Goal: Task Accomplishment & Management: Use online tool/utility

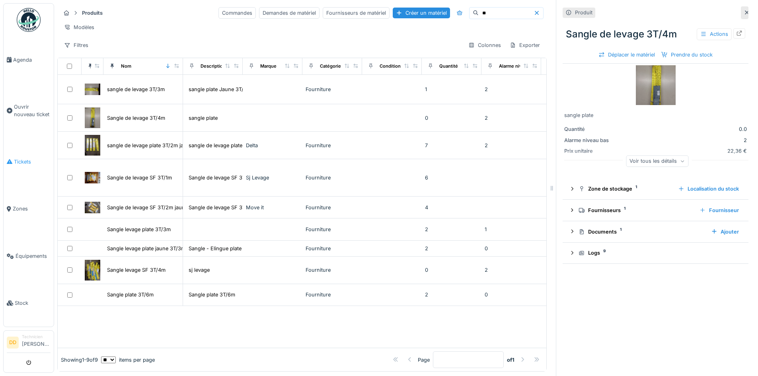
click at [19, 158] on span "Tickets" at bounding box center [32, 162] width 37 height 8
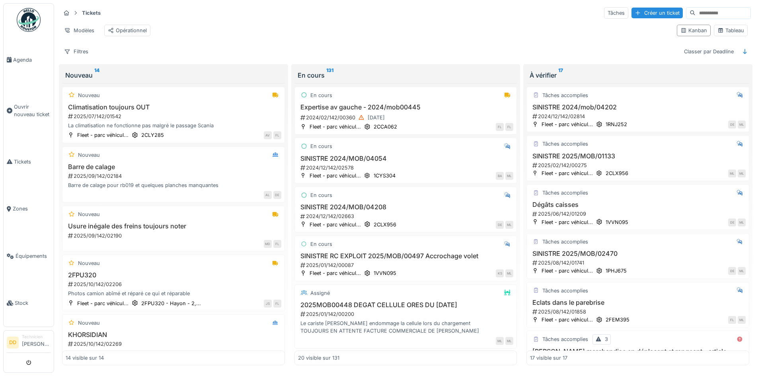
click at [695, 11] on input at bounding box center [722, 13] width 55 height 11
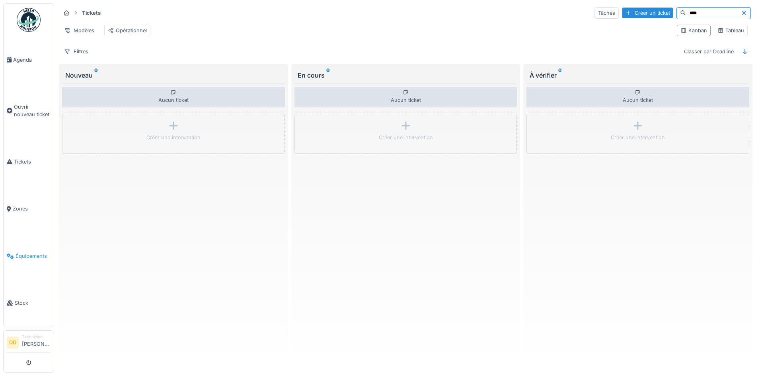
type input "****"
click at [22, 252] on span "Équipements" at bounding box center [33, 256] width 35 height 8
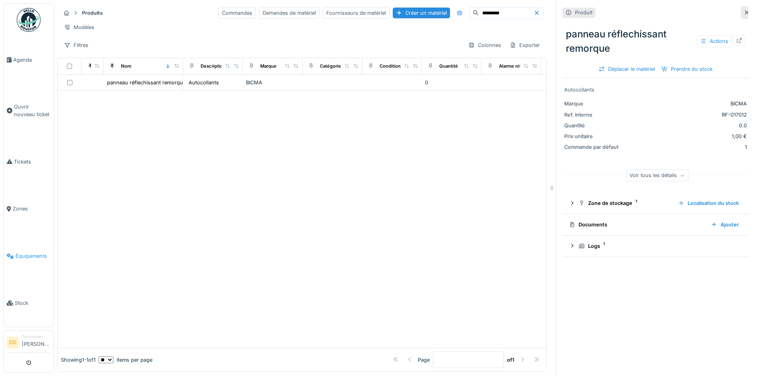
click at [25, 252] on span "Équipements" at bounding box center [33, 256] width 35 height 8
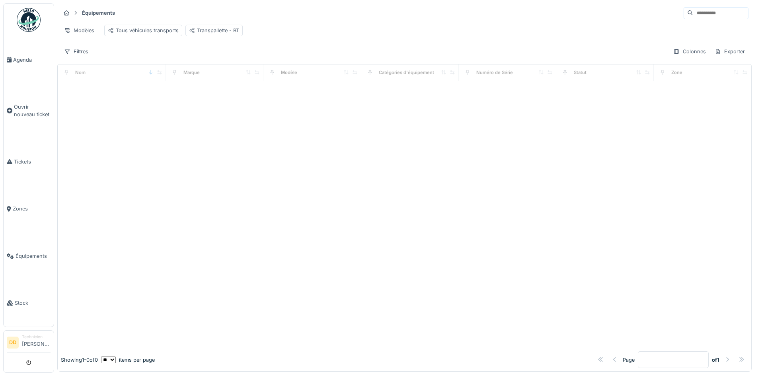
click at [693, 15] on input at bounding box center [720, 13] width 55 height 11
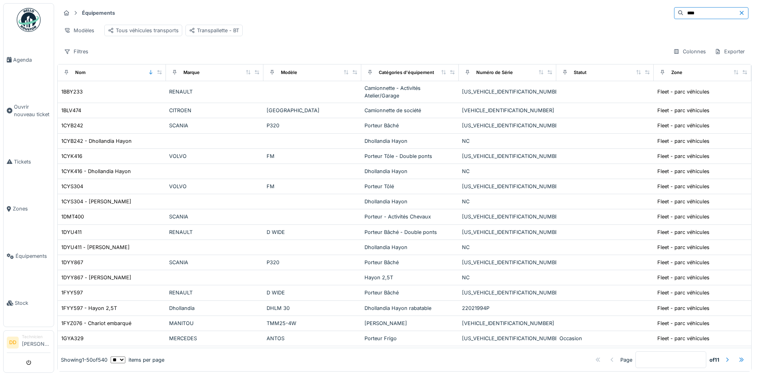
click at [683, 11] on input "****" at bounding box center [710, 13] width 55 height 11
click at [683, 12] on input "****" at bounding box center [710, 13] width 55 height 11
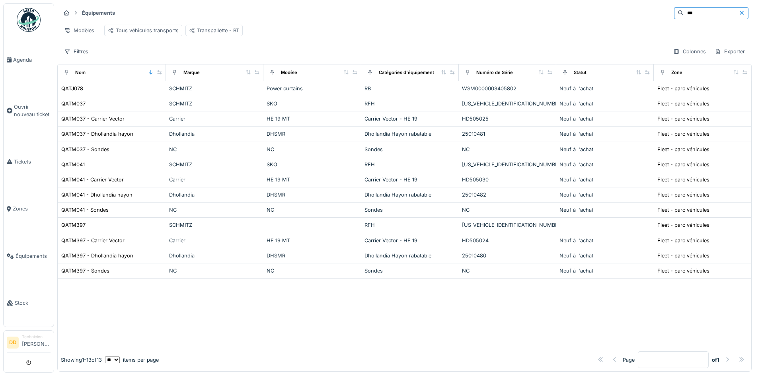
type input "****"
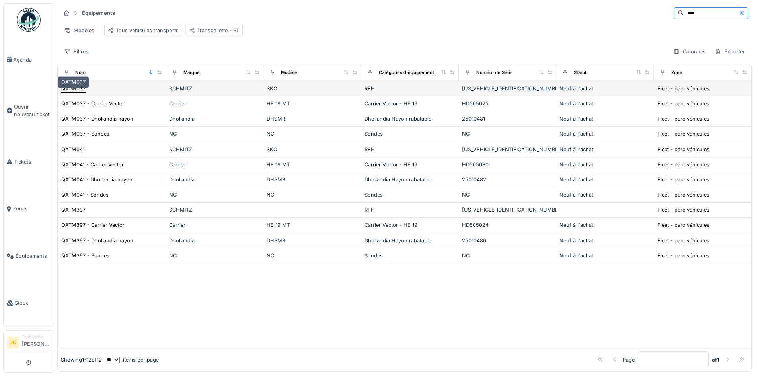
click at [79, 92] on div "QATM037" at bounding box center [73, 89] width 24 height 8
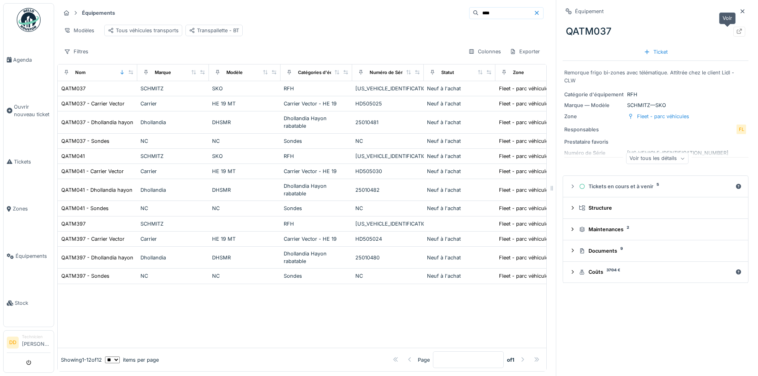
click at [736, 33] on icon at bounding box center [739, 31] width 6 height 5
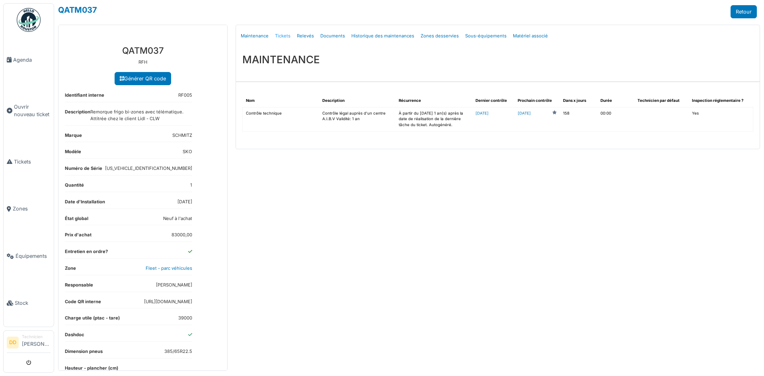
click at [283, 38] on link "Tickets" at bounding box center [283, 36] width 22 height 19
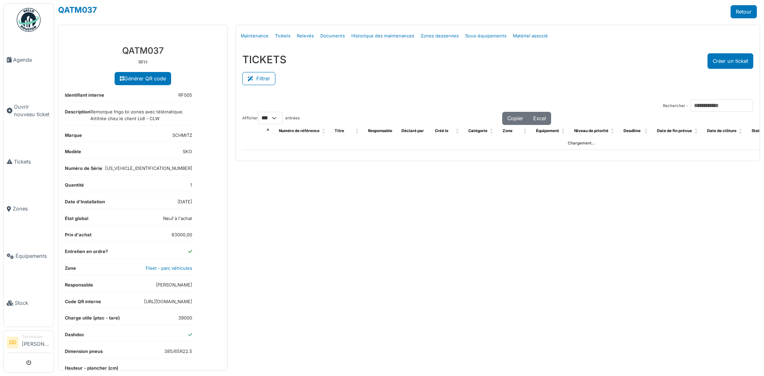
select select "***"
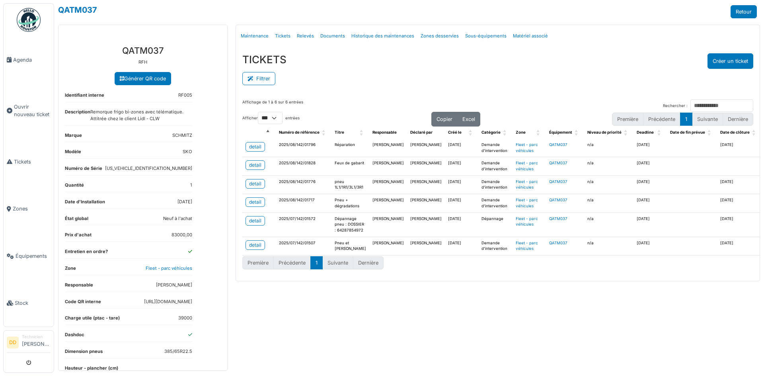
click at [346, 146] on td "Réparation" at bounding box center [350, 148] width 38 height 18
click at [262, 148] on link "detail" at bounding box center [254, 147] width 19 height 10
click at [261, 164] on link "detail" at bounding box center [254, 165] width 19 height 10
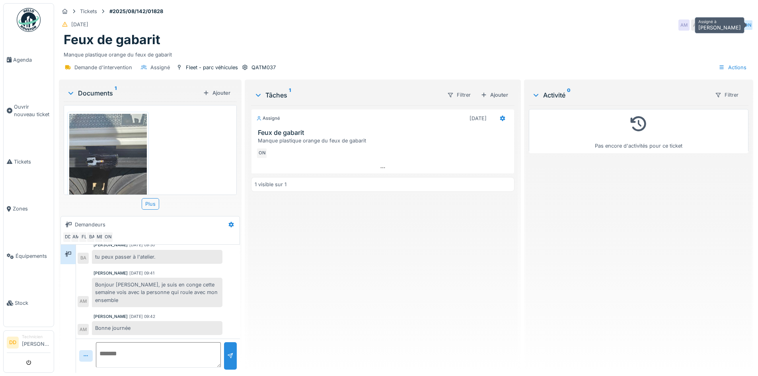
click at [742, 25] on div "ON" at bounding box center [747, 24] width 11 height 11
click at [379, 167] on icon at bounding box center [382, 167] width 6 height 5
click at [501, 116] on icon at bounding box center [502, 118] width 6 height 5
click at [315, 165] on div at bounding box center [382, 171] width 262 height 12
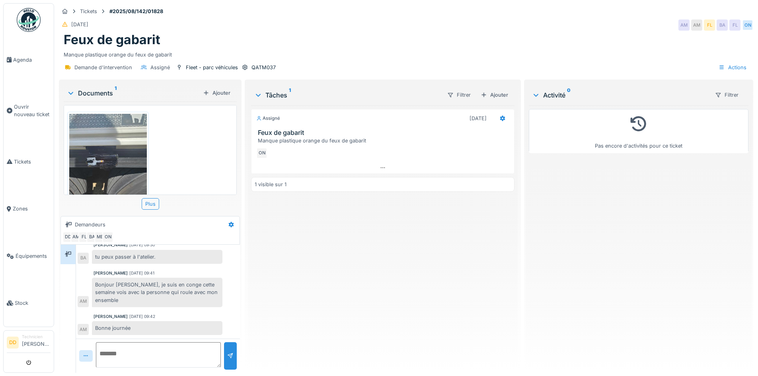
click at [262, 115] on div "Assigné" at bounding box center [268, 118] width 24 height 7
click at [259, 116] on icon at bounding box center [259, 118] width 6 height 4
click at [261, 137] on div "Manque plastique orange du feux de gabarit" at bounding box center [384, 141] width 253 height 8
click at [276, 130] on h3 "Feux de gabarit" at bounding box center [384, 133] width 253 height 8
click at [156, 64] on div "Assigné" at bounding box center [159, 68] width 19 height 8
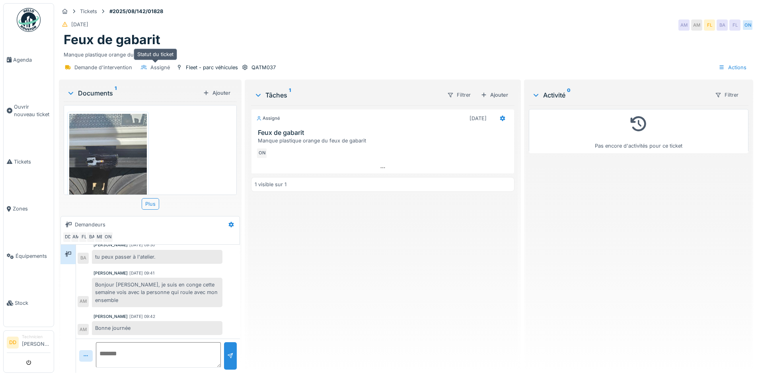
click at [145, 65] on icon at bounding box center [144, 67] width 6 height 5
click at [272, 90] on div "Tâches 1" at bounding box center [347, 95] width 186 height 10
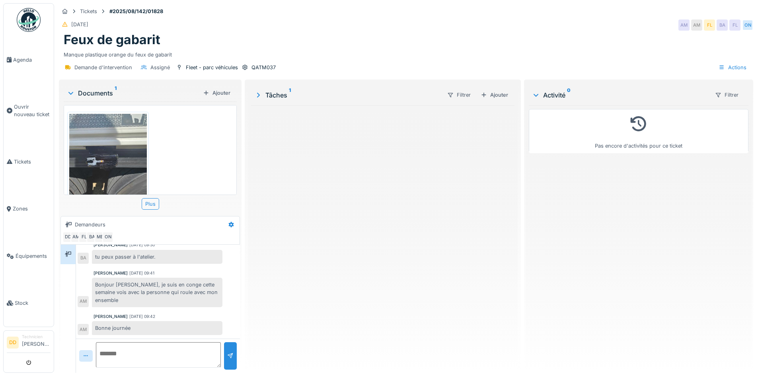
click at [272, 90] on div "Tâches 1" at bounding box center [347, 95] width 186 height 10
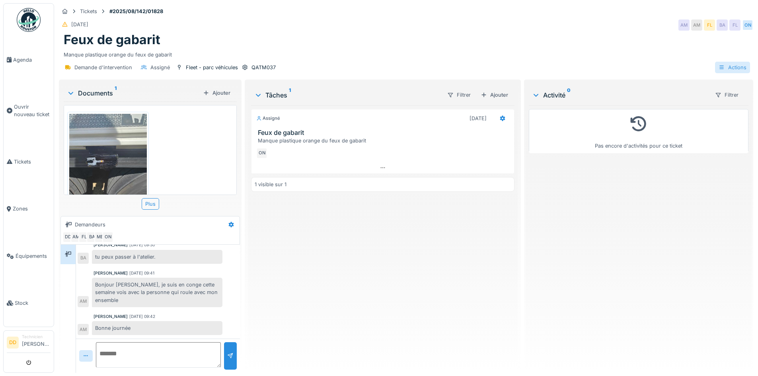
click at [718, 64] on div at bounding box center [721, 68] width 6 height 8
click at [634, 49] on div "Manque plastique orange du feux de gabarit" at bounding box center [406, 53] width 684 height 11
click at [28, 360] on icon "submit" at bounding box center [28, 362] width 5 height 5
click at [28, 363] on icon "submit" at bounding box center [28, 362] width 5 height 5
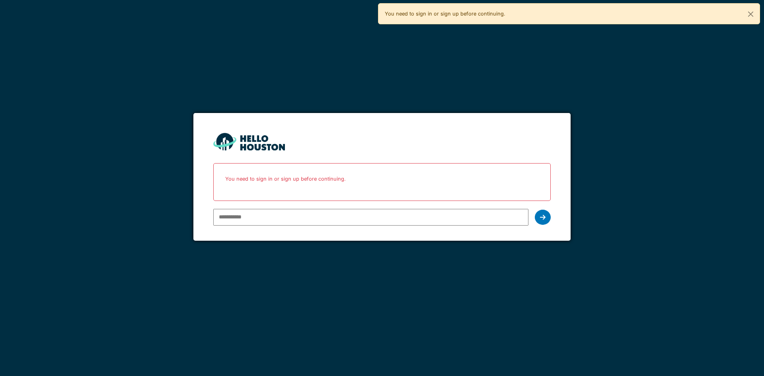
click at [250, 200] on div "You need to sign in or sign up before continuing." at bounding box center [381, 182] width 337 height 38
click at [247, 219] on input "email" at bounding box center [370, 217] width 315 height 17
type input "**********"
click at [545, 218] on icon at bounding box center [543, 217] width 6 height 6
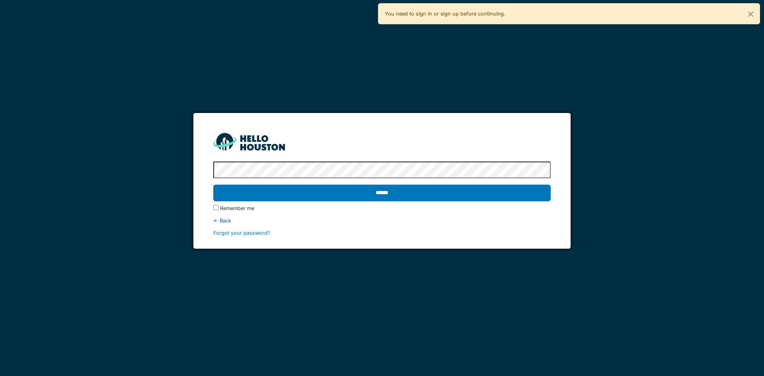
click at [213, 185] on input "******" at bounding box center [381, 193] width 337 height 17
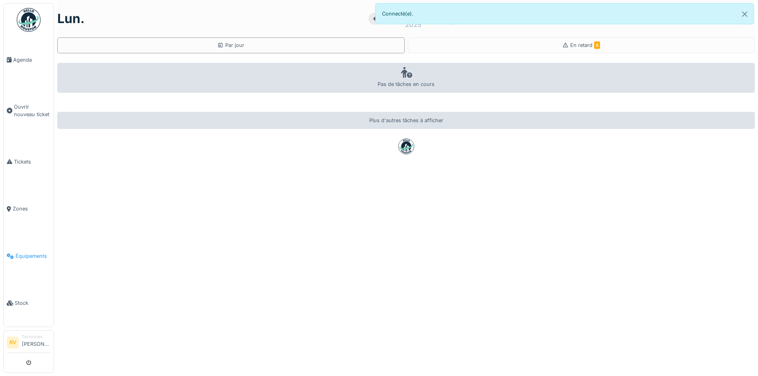
click at [25, 256] on span "Équipements" at bounding box center [33, 256] width 35 height 8
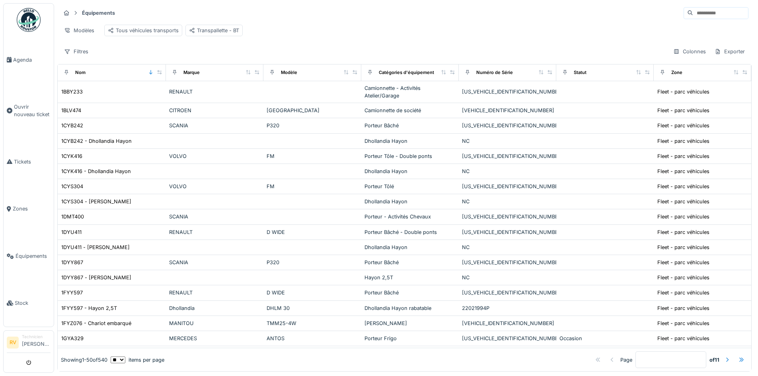
click at [693, 15] on input at bounding box center [720, 13] width 55 height 11
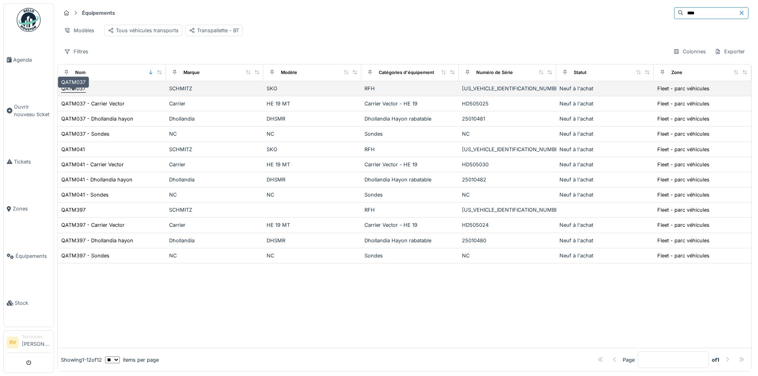
type input "****"
click at [80, 92] on div "QATM037" at bounding box center [73, 89] width 24 height 8
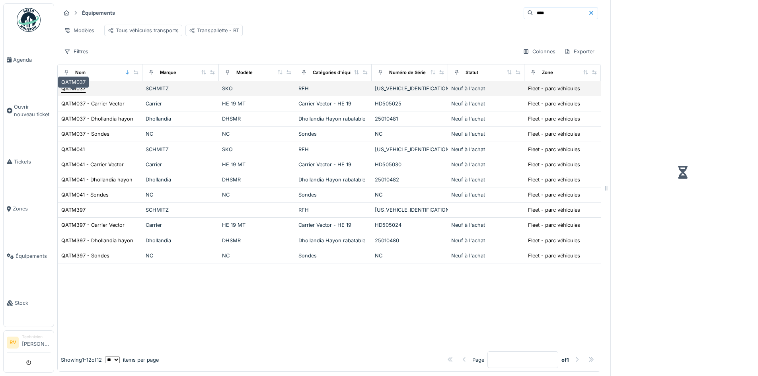
click at [72, 92] on div "QATM037" at bounding box center [73, 89] width 24 height 8
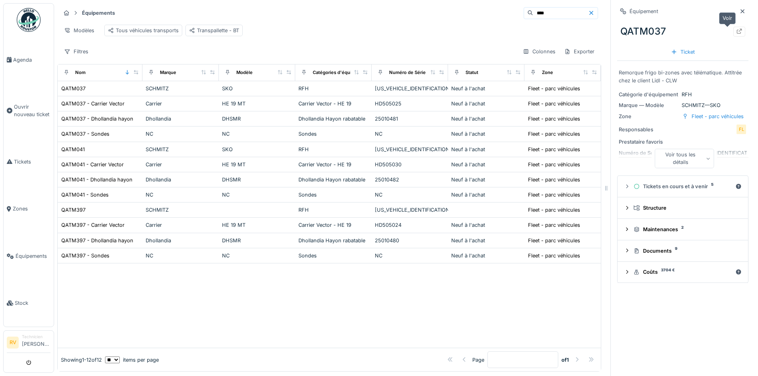
click at [733, 28] on div at bounding box center [739, 32] width 12 height 10
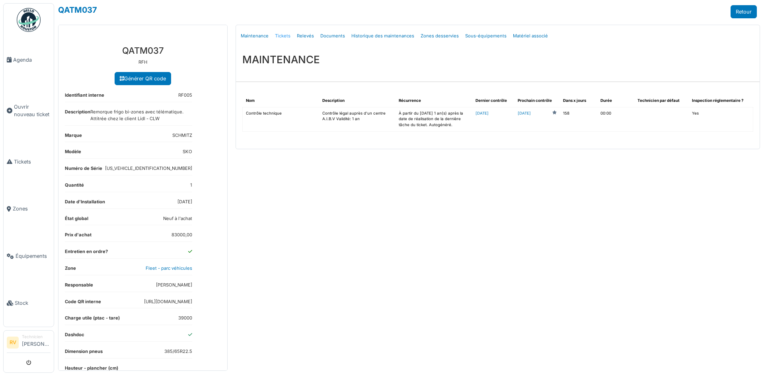
click at [280, 36] on link "Tickets" at bounding box center [283, 36] width 22 height 19
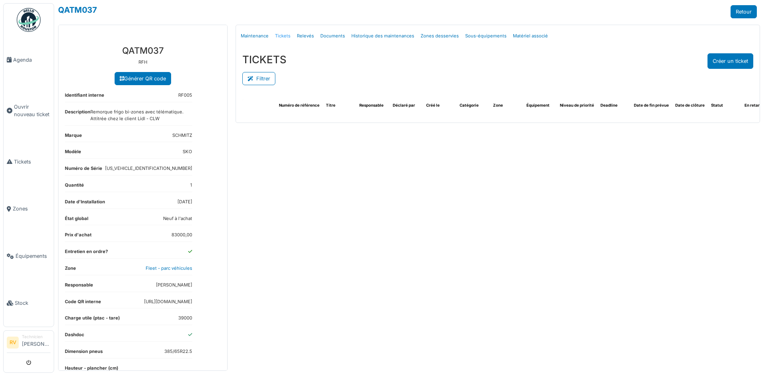
click at [284, 35] on link "Tickets" at bounding box center [283, 36] width 22 height 19
select select "***"
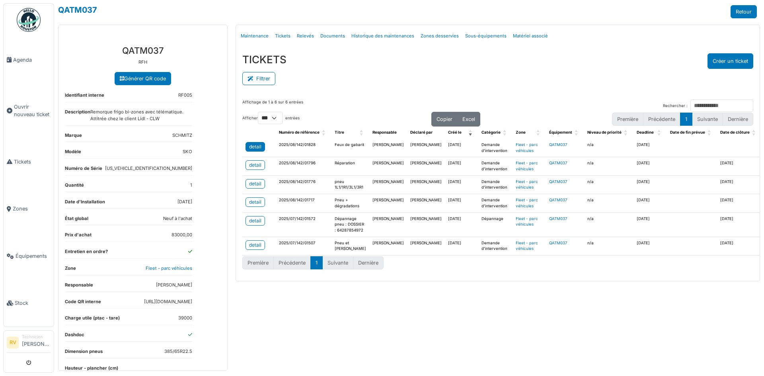
click at [257, 150] on div "detail" at bounding box center [255, 146] width 12 height 7
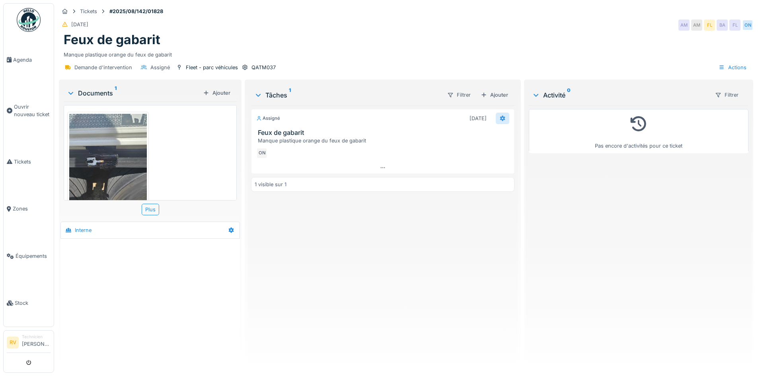
click at [499, 118] on icon at bounding box center [502, 118] width 6 height 5
click at [379, 168] on icon at bounding box center [382, 167] width 6 height 5
click at [742, 19] on div "ON" at bounding box center [747, 24] width 11 height 11
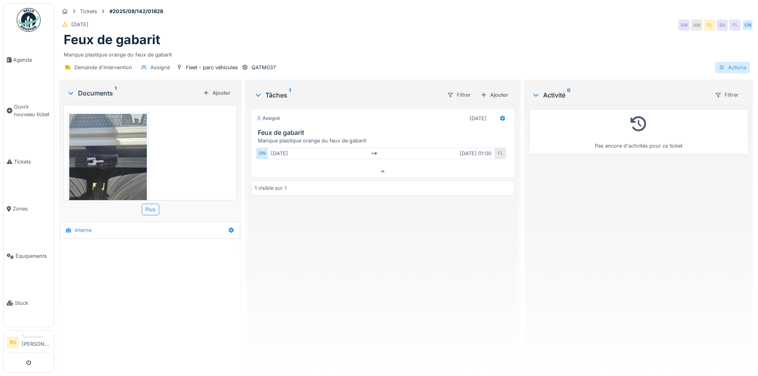
click at [727, 62] on div "Actions" at bounding box center [732, 68] width 35 height 12
click at [636, 58] on div "Demande d'intervention Assigné Fleet - parc véhicules QATM037 Actions" at bounding box center [406, 67] width 694 height 18
click at [257, 64] on div "QATM037" at bounding box center [263, 68] width 24 height 8
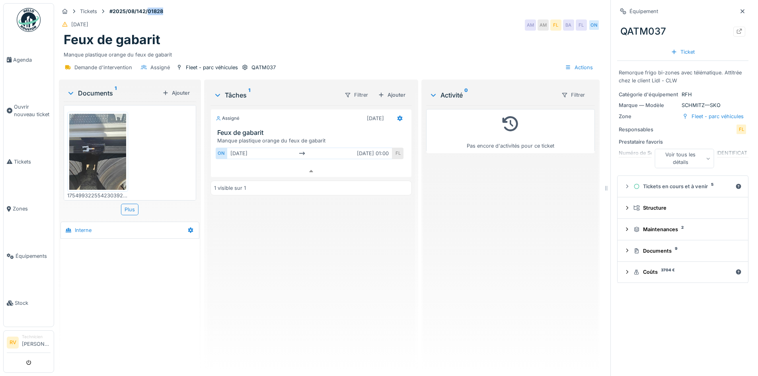
drag, startPoint x: 149, startPoint y: 4, endPoint x: 166, endPoint y: 4, distance: 17.1
click at [166, 4] on div "Tickets #2025/08/142/01828 19/08/2025 AM AM FL BA FL ON Feux de gabarit Manque …" at bounding box center [329, 40] width 544 height 75
copy strong "01828"
click at [19, 161] on span "Tickets" at bounding box center [32, 162] width 37 height 8
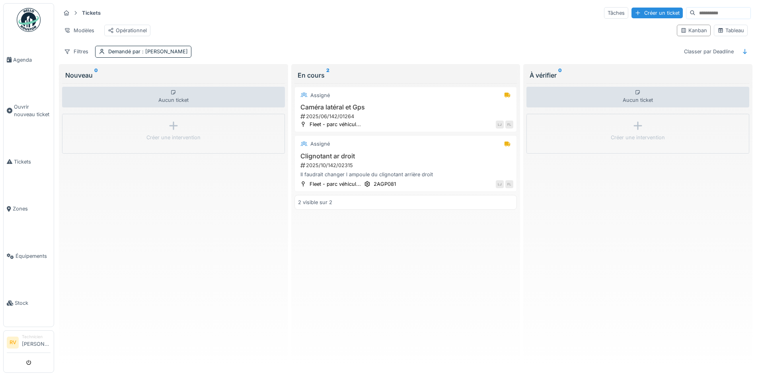
click at [695, 13] on input at bounding box center [722, 13] width 55 height 11
paste input "*****"
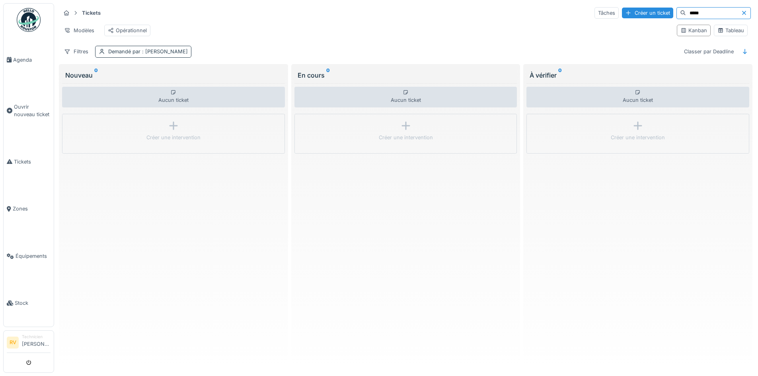
type input "*****"
click at [106, 57] on div "Demandé par : Logan Jossart" at bounding box center [143, 52] width 96 height 12
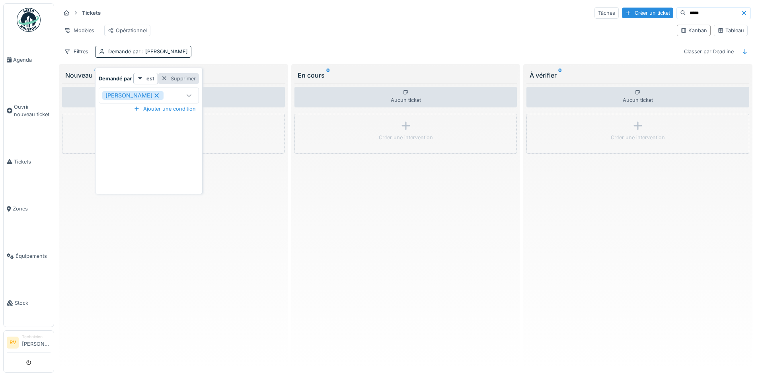
click at [192, 76] on div "Supprimer" at bounding box center [178, 78] width 41 height 11
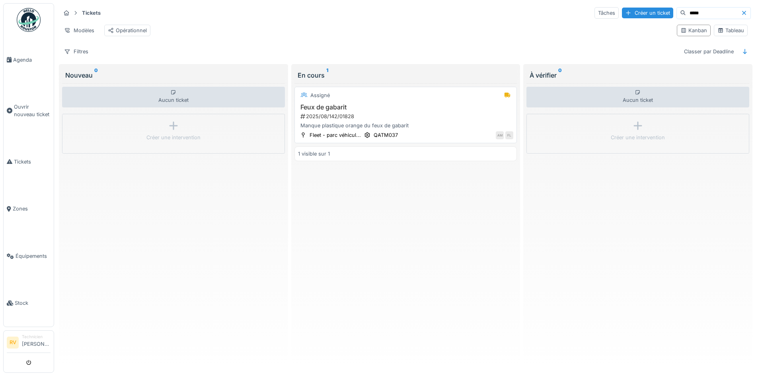
click at [319, 111] on h3 "Feux de gabarit" at bounding box center [406, 107] width 216 height 8
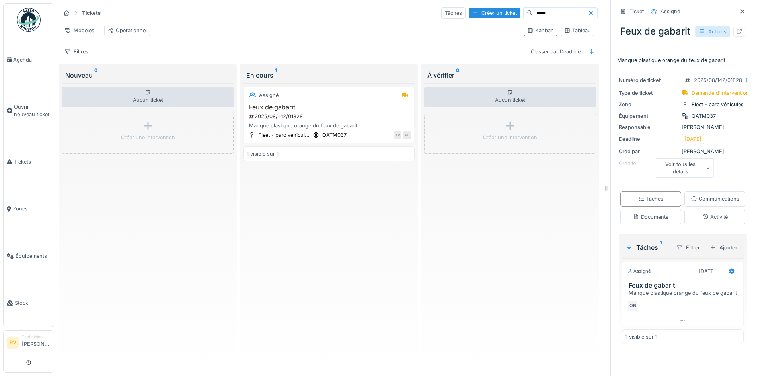
click at [716, 37] on div "Actions" at bounding box center [712, 32] width 35 height 12
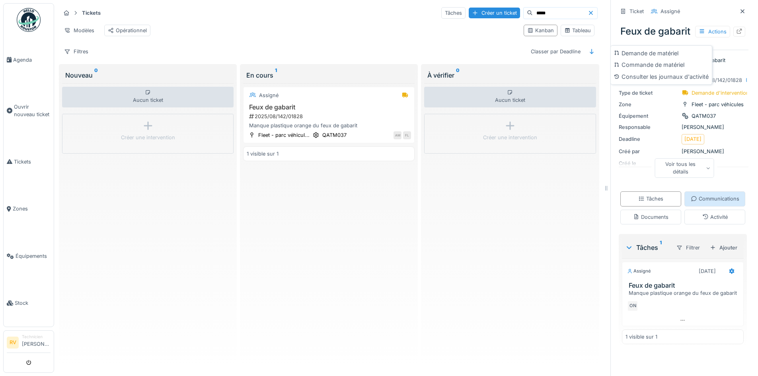
scroll to position [6, 0]
click at [402, 95] on icon at bounding box center [405, 95] width 6 height 5
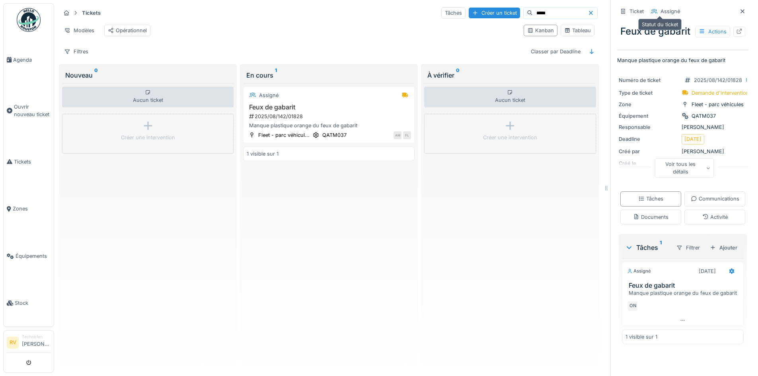
click at [651, 9] on icon at bounding box center [654, 11] width 6 height 5
click at [303, 77] on div "En cours 1" at bounding box center [328, 75] width 165 height 10
click at [329, 81] on div "En cours 1" at bounding box center [328, 75] width 171 height 16
click at [341, 103] on h3 "Feux de gabarit" at bounding box center [329, 107] width 164 height 8
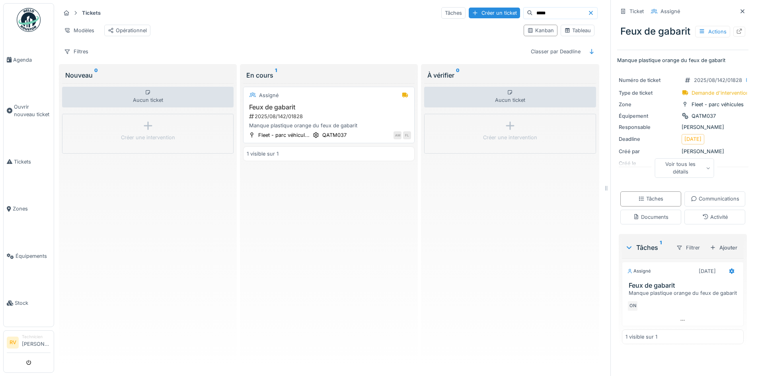
click at [341, 103] on h3 "Feux de gabarit" at bounding box center [329, 107] width 164 height 8
click at [698, 173] on div "Voir tous les détails" at bounding box center [684, 167] width 59 height 19
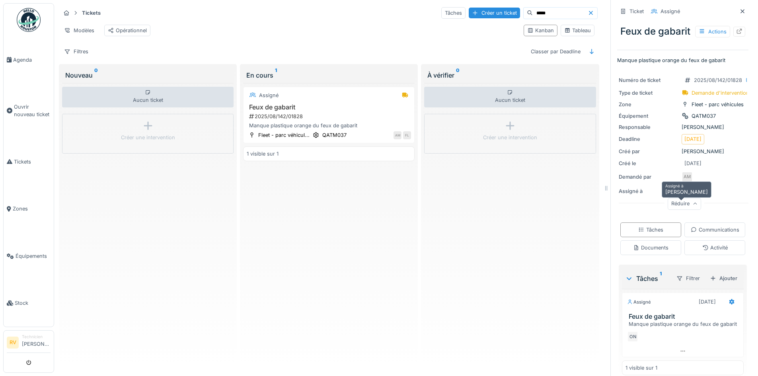
click at [681, 197] on div "ON" at bounding box center [686, 191] width 11 height 11
click at [621, 195] on div "Assigné à" at bounding box center [648, 191] width 60 height 8
click at [681, 197] on div "ON" at bounding box center [686, 191] width 11 height 11
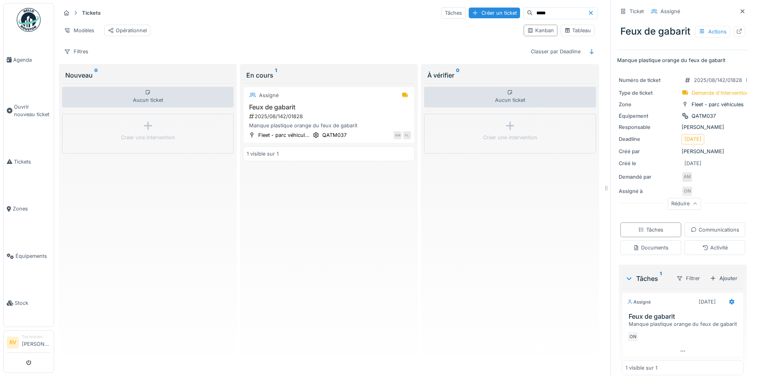
drag, startPoint x: 679, startPoint y: 198, endPoint x: 713, endPoint y: 202, distance: 34.4
click at [713, 202] on div "Réduire" at bounding box center [683, 204] width 131 height 25
click at [663, 233] on div "Tâches" at bounding box center [650, 230] width 25 height 8
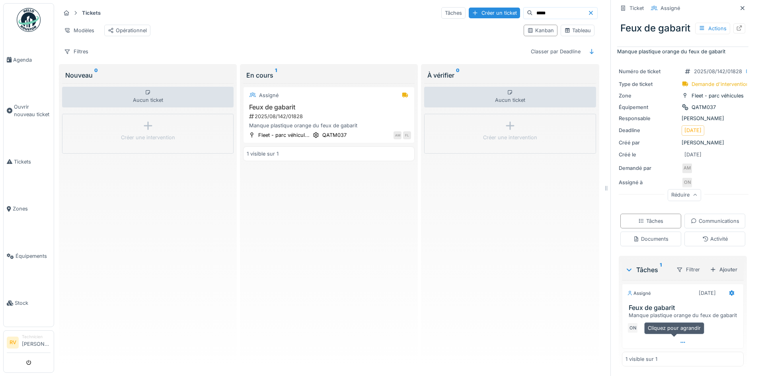
click at [679, 340] on icon at bounding box center [682, 342] width 6 height 5
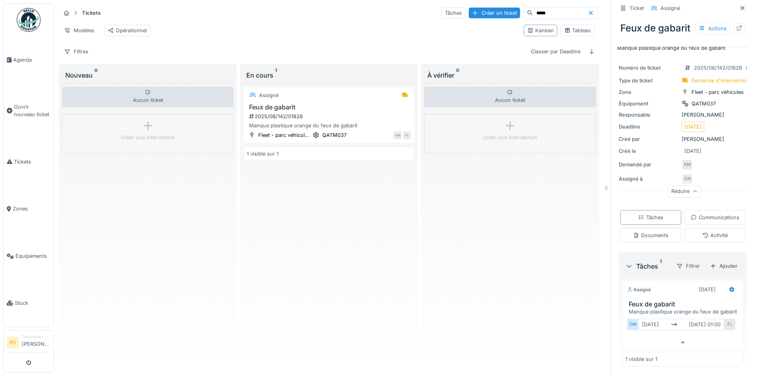
click at [639, 323] on div "lun. 08/09 lun. 08/09 01:00" at bounding box center [681, 325] width 86 height 12
click at [628, 325] on div "ON" at bounding box center [632, 325] width 11 height 12
click at [724, 326] on div "FL" at bounding box center [729, 325] width 11 height 12
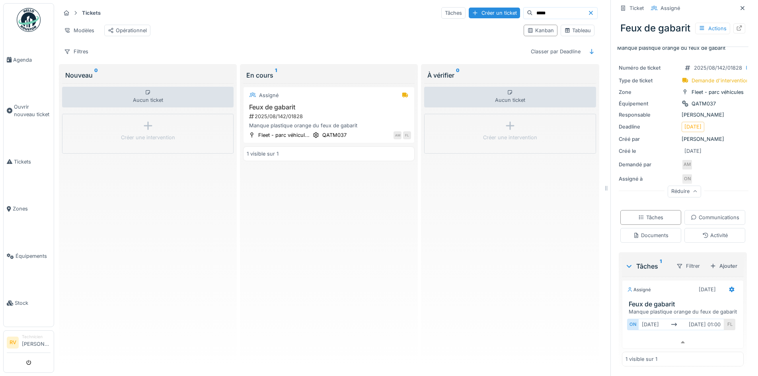
click at [695, 325] on div "lun. 08/09 lun. 08/09 01:00" at bounding box center [681, 325] width 86 height 12
click at [676, 325] on div "lun. 08/09 lun. 08/09 01:00" at bounding box center [681, 325] width 86 height 12
drag, startPoint x: 675, startPoint y: 325, endPoint x: 688, endPoint y: 319, distance: 14.1
click at [678, 325] on div "lun. 08/09 lun. 08/09 01:00" at bounding box center [681, 325] width 86 height 12
click at [729, 287] on icon at bounding box center [731, 290] width 5 height 6
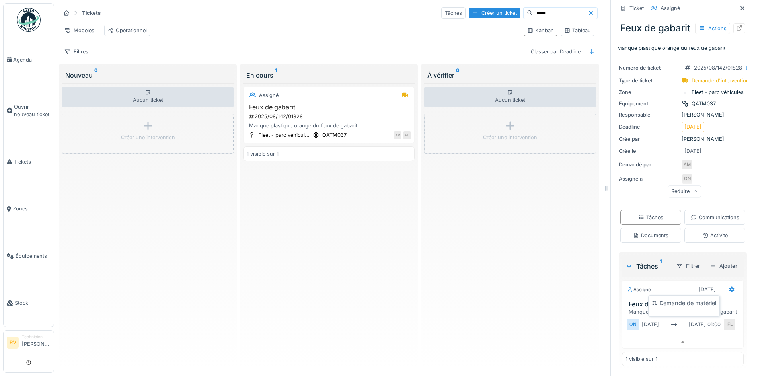
click at [734, 252] on div "Tâches 1 Filtrer Ajouter Assigné 08/09/2025 Feux de gabarit Manque plastique or…" at bounding box center [682, 310] width 128 height 117
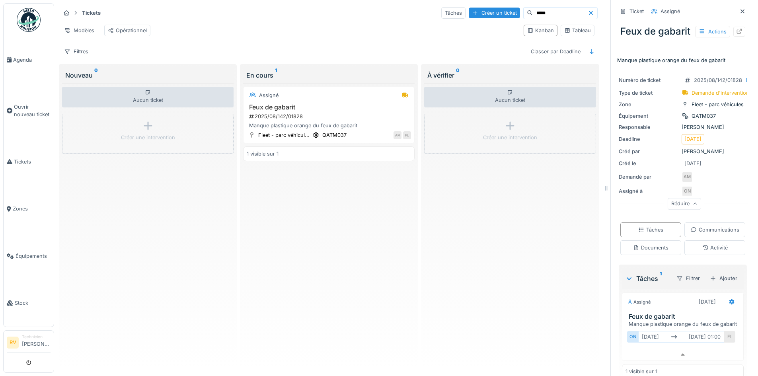
scroll to position [0, 0]
click at [660, 12] on div "Assigné" at bounding box center [669, 12] width 19 height 8
click at [652, 11] on div "Assigné" at bounding box center [665, 11] width 35 height 10
click at [622, 10] on div "Ticket" at bounding box center [631, 11] width 29 height 10
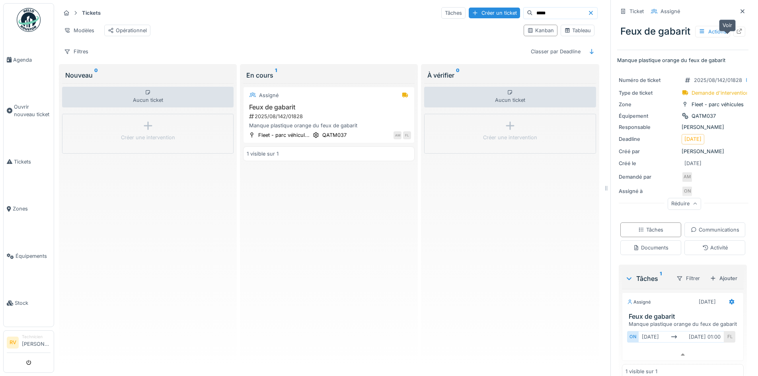
click at [733, 37] on div at bounding box center [739, 32] width 12 height 10
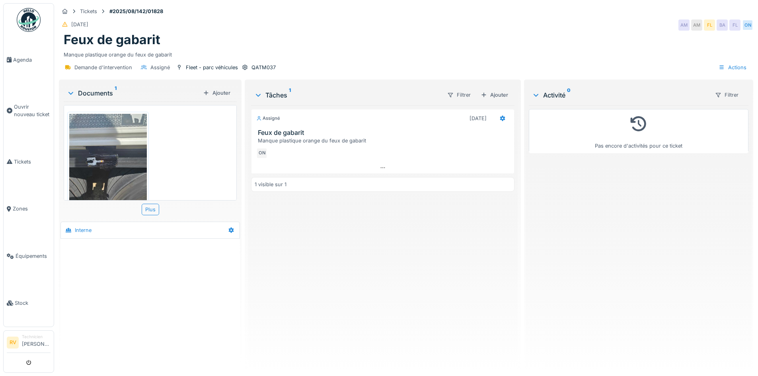
click at [308, 186] on div "1 visible sur 1" at bounding box center [382, 184] width 263 height 15
click at [489, 94] on div "Ajouter" at bounding box center [494, 94] width 34 height 11
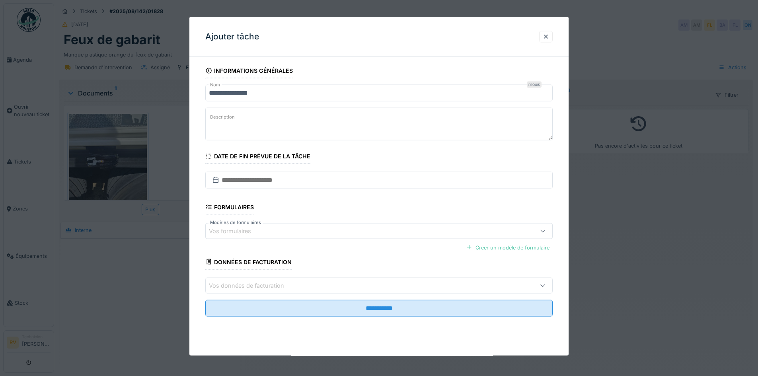
click at [549, 37] on div at bounding box center [545, 37] width 6 height 8
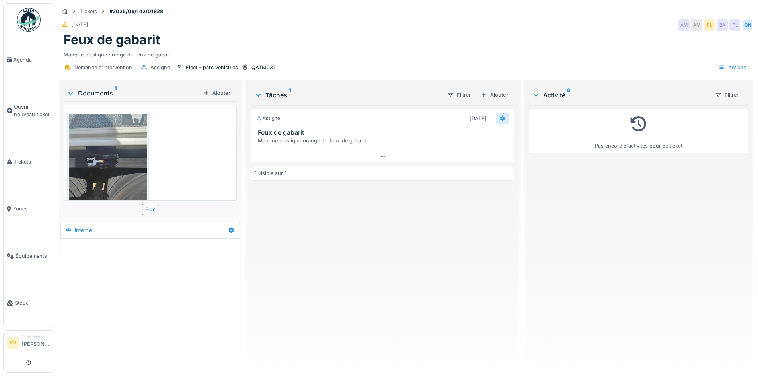
click at [501, 116] on icon at bounding box center [502, 118] width 6 height 5
click at [515, 133] on div "Demande de matériel" at bounding box center [528, 136] width 68 height 12
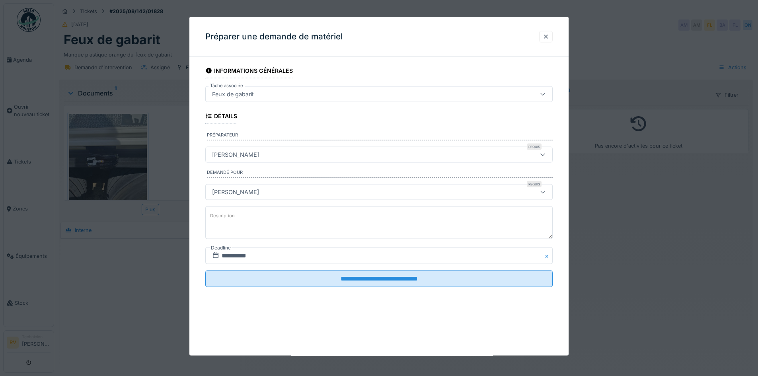
click at [552, 33] on div at bounding box center [546, 37] width 14 height 12
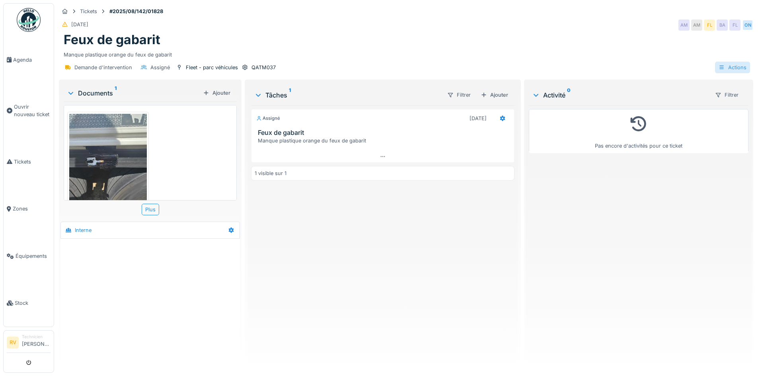
click at [721, 64] on div "Actions" at bounding box center [732, 68] width 35 height 12
click at [626, 54] on div "Manque plastique orange du feux de gabarit" at bounding box center [406, 53] width 684 height 11
click at [158, 67] on div "Assigné" at bounding box center [159, 68] width 19 height 8
click at [151, 69] on div "Assigné" at bounding box center [159, 68] width 19 height 8
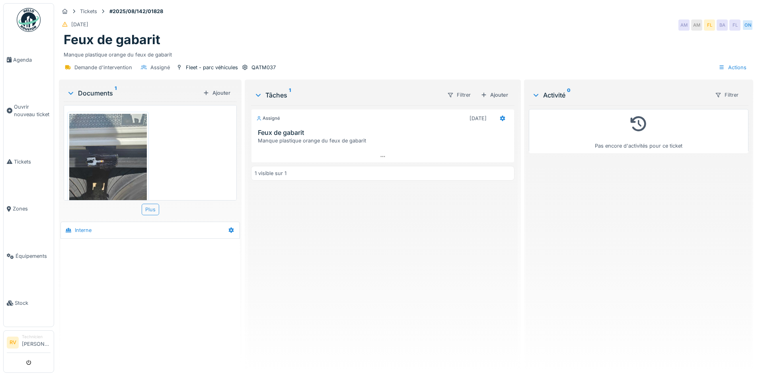
click at [148, 206] on div "Plus" at bounding box center [150, 210] width 17 height 12
click at [229, 231] on icon at bounding box center [231, 229] width 6 height 5
click at [218, 210] on div "Plus" at bounding box center [150, 210] width 173 height 12
click at [742, 26] on div "DD" at bounding box center [747, 24] width 11 height 11
click at [732, 69] on div "Actions" at bounding box center [732, 68] width 35 height 12
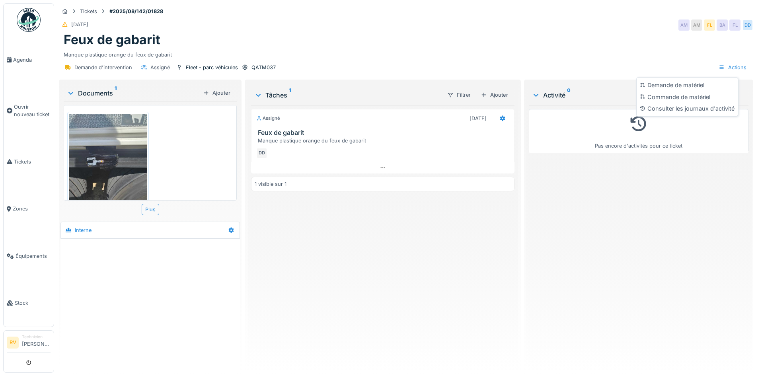
click at [616, 66] on div "Demande d'intervention Assigné Fleet - parc véhicules QATM037 Actions" at bounding box center [406, 67] width 694 height 18
click at [533, 94] on icon at bounding box center [536, 95] width 6 height 8
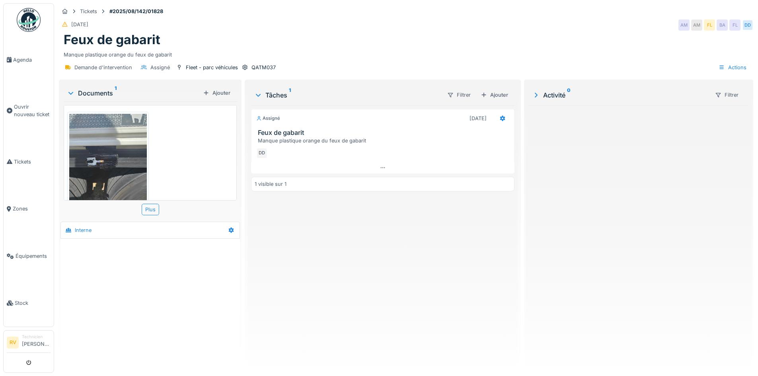
click at [533, 94] on icon at bounding box center [536, 95] width 8 height 6
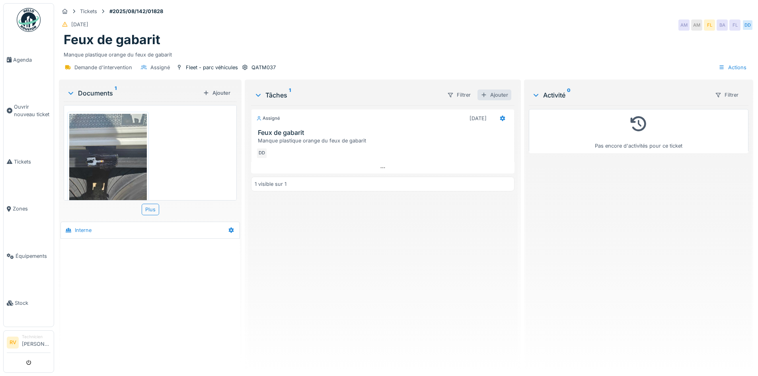
click at [489, 96] on div "Ajouter" at bounding box center [494, 94] width 34 height 11
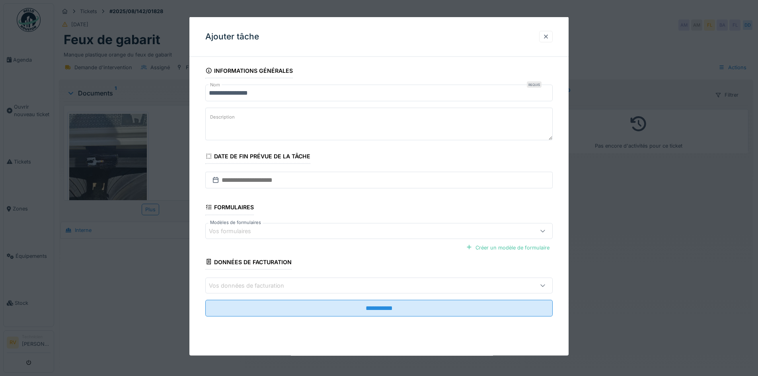
click at [548, 37] on div at bounding box center [545, 37] width 6 height 8
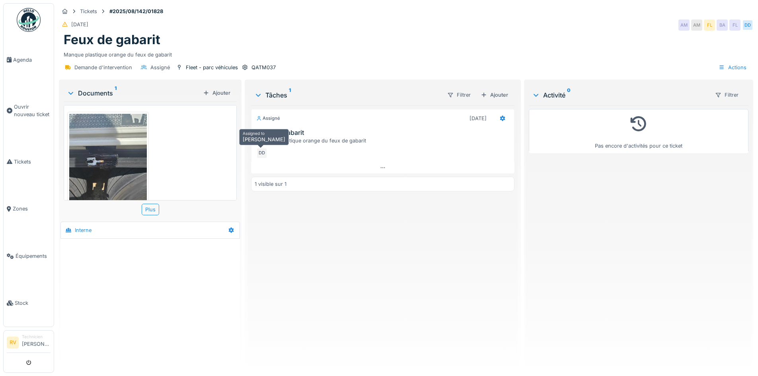
click at [258, 154] on div "DD" at bounding box center [261, 153] width 11 height 11
click at [260, 153] on div "DD" at bounding box center [261, 153] width 11 height 11
click at [25, 300] on span "Stock" at bounding box center [33, 303] width 36 height 8
